Goal: Check status

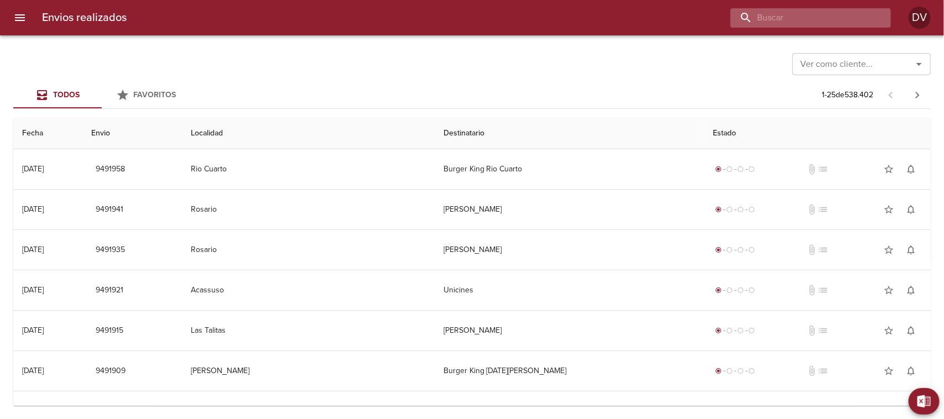
click at [817, 22] on input "buscar" at bounding box center [802, 17] width 142 height 19
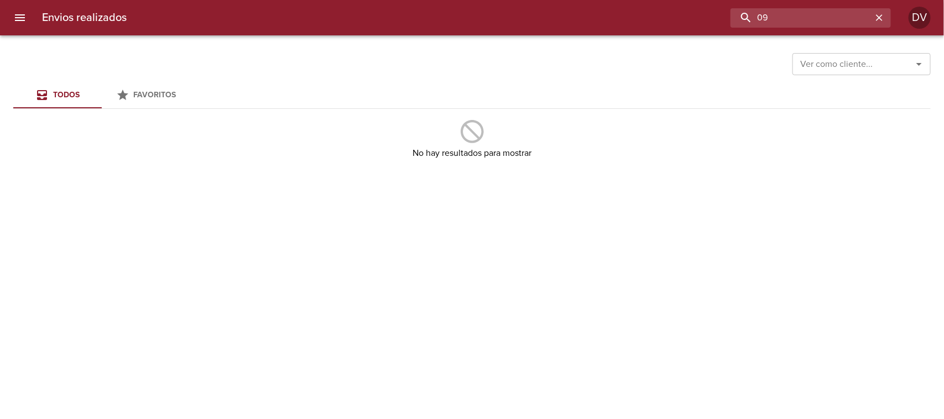
type input "0"
type input "09487034"
click at [20, 20] on icon "menu" at bounding box center [20, 17] width 10 height 7
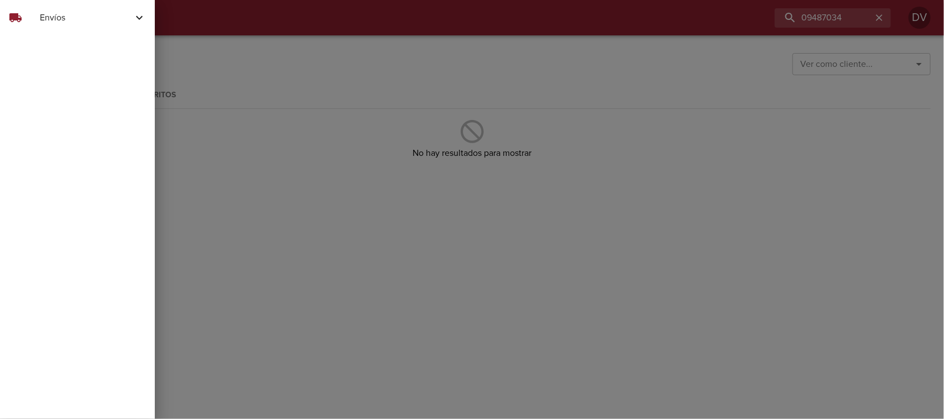
click at [53, 23] on span "Envíos" at bounding box center [86, 17] width 93 height 13
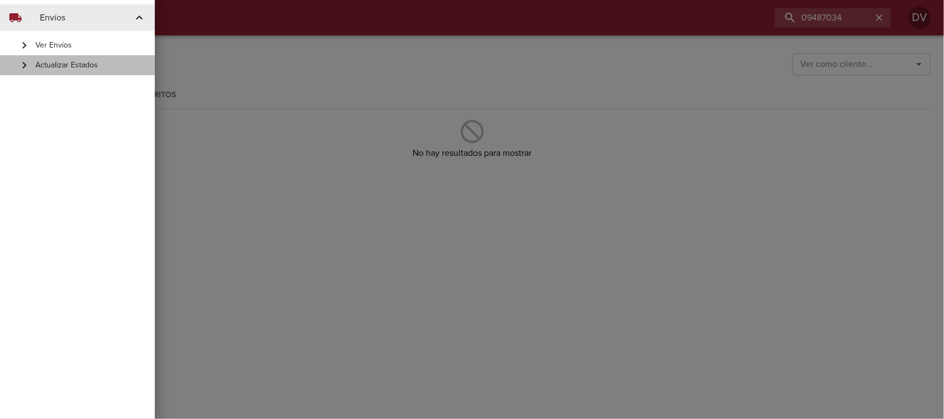
click at [67, 65] on span "Actualizar Estados" at bounding box center [90, 65] width 111 height 11
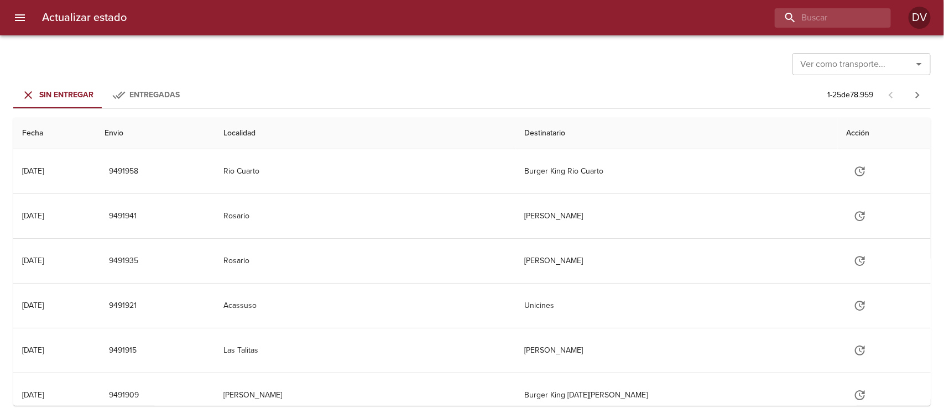
click at [7, 4] on button "menu" at bounding box center [20, 17] width 27 height 27
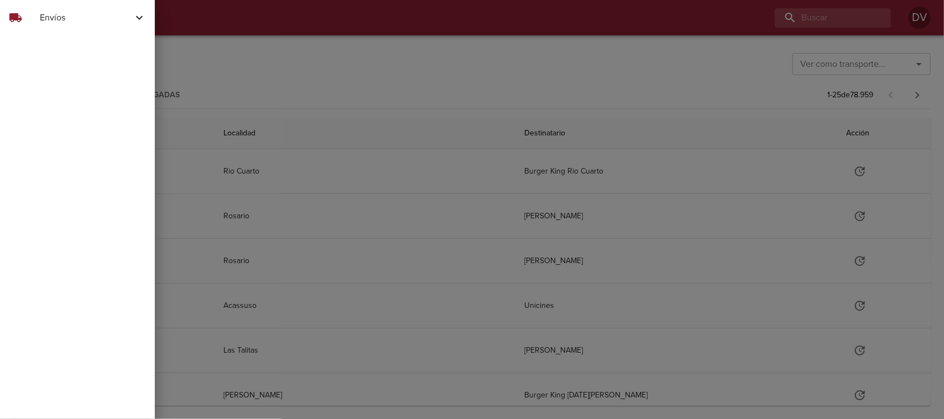
click at [684, 62] on div at bounding box center [472, 209] width 944 height 419
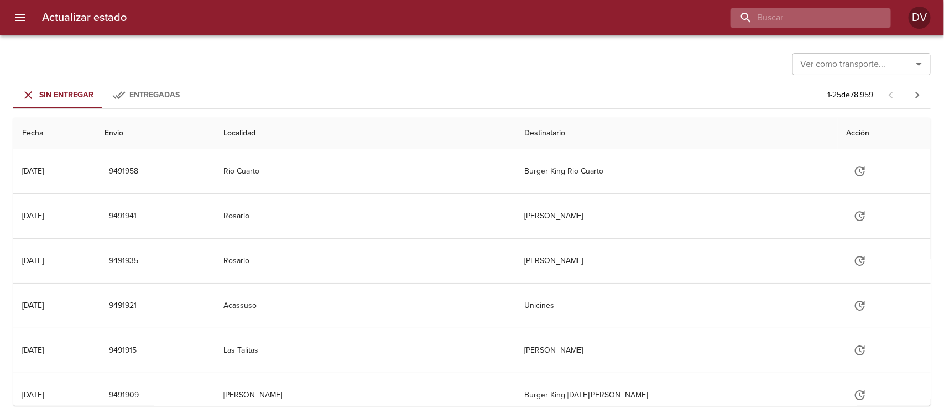
click at [802, 15] on input "buscar" at bounding box center [802, 17] width 142 height 19
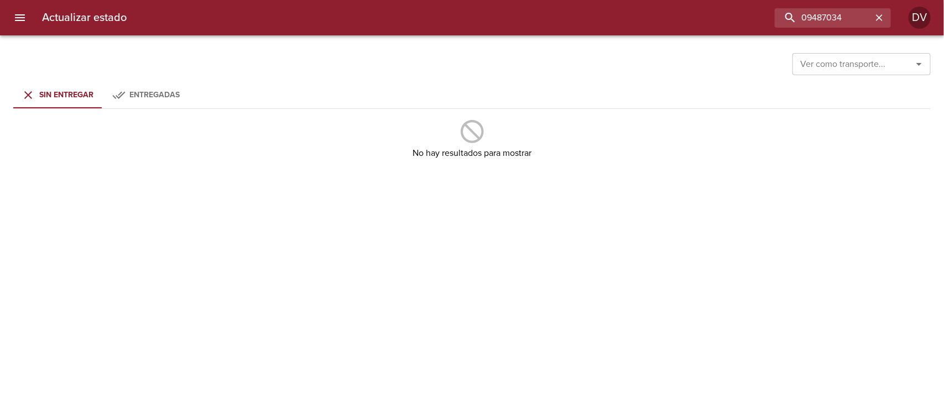
click at [149, 88] on div "Entregadas" at bounding box center [155, 95] width 50 height 14
click at [39, 100] on div "Sin Entregar" at bounding box center [66, 95] width 54 height 14
click at [806, 18] on input "09487034" at bounding box center [802, 17] width 142 height 19
click at [134, 96] on span "Entregadas" at bounding box center [155, 94] width 50 height 9
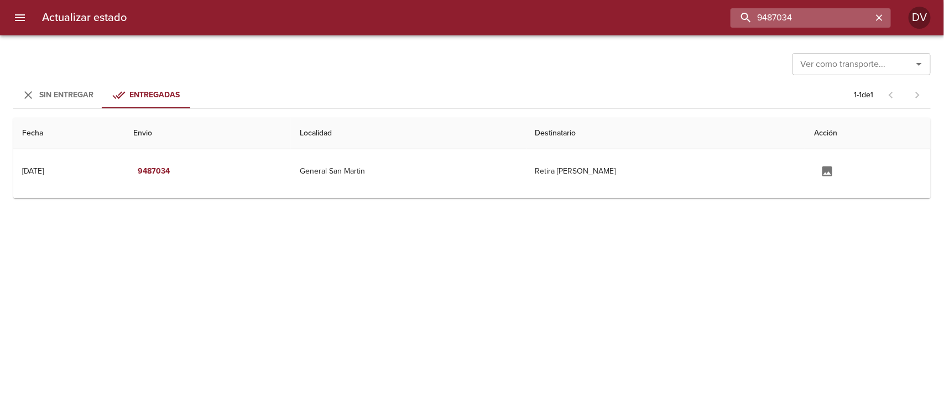
drag, startPoint x: 834, startPoint y: 18, endPoint x: 765, endPoint y: 20, distance: 69.2
click at [748, 20] on input "9487034" at bounding box center [802, 17] width 142 height 19
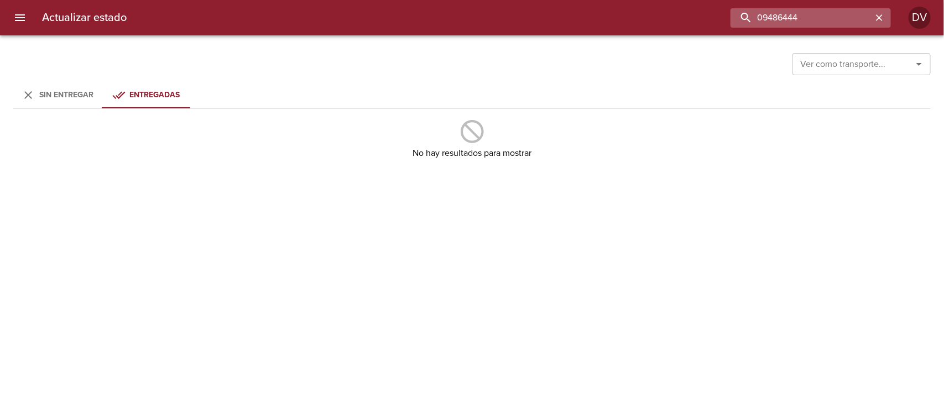
click at [765, 20] on input "09486444" at bounding box center [802, 17] width 142 height 19
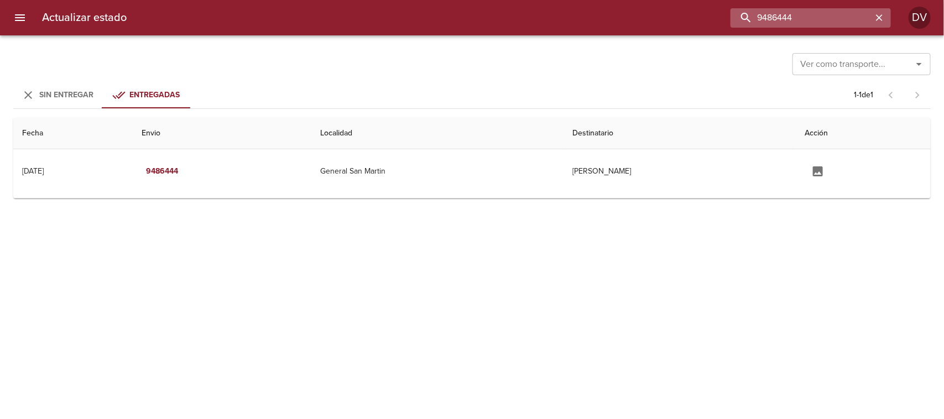
drag, startPoint x: 799, startPoint y: 15, endPoint x: 755, endPoint y: 19, distance: 44.4
click at [755, 19] on input "9486444" at bounding box center [802, 17] width 142 height 19
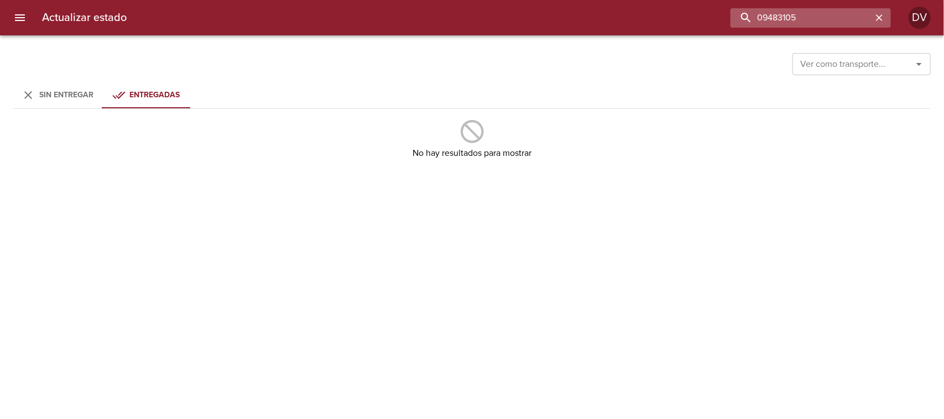
click at [766, 18] on input "09483105" at bounding box center [802, 17] width 142 height 19
type input "9483105"
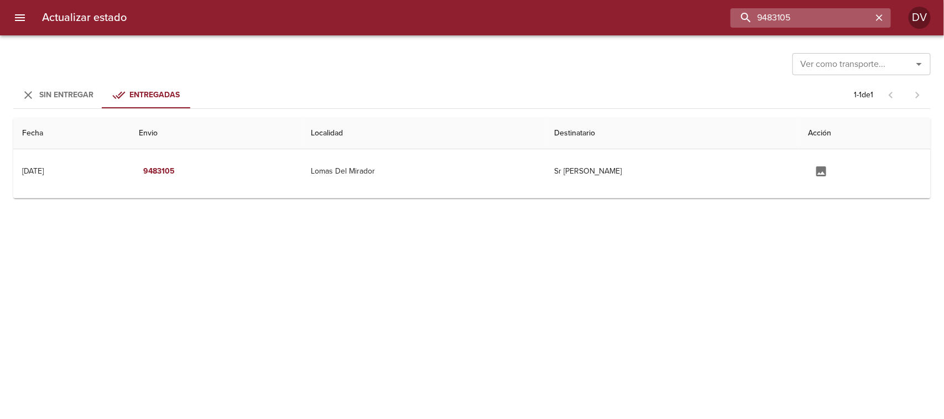
drag, startPoint x: 798, startPoint y: 15, endPoint x: 759, endPoint y: 15, distance: 38.7
click at [759, 15] on input "9483105" at bounding box center [802, 17] width 142 height 19
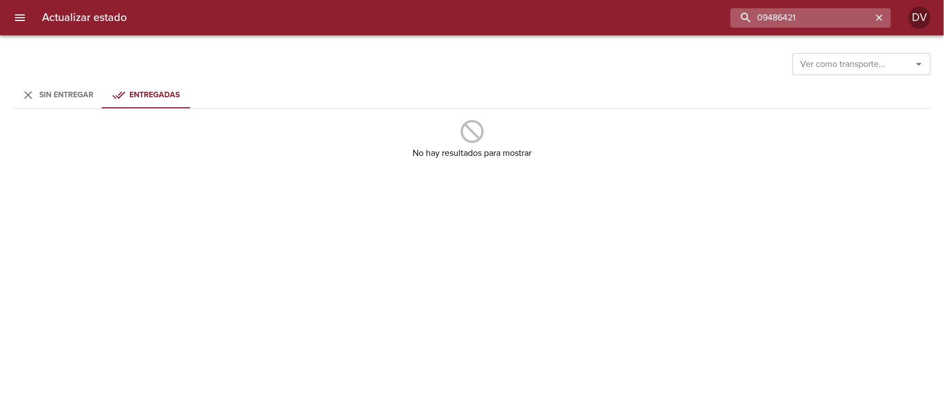
click at [768, 22] on input "09486421" at bounding box center [802, 17] width 142 height 19
click at [764, 19] on input "09486421" at bounding box center [802, 17] width 142 height 19
type input "9486421"
